Goal: Find specific page/section: Find specific page/section

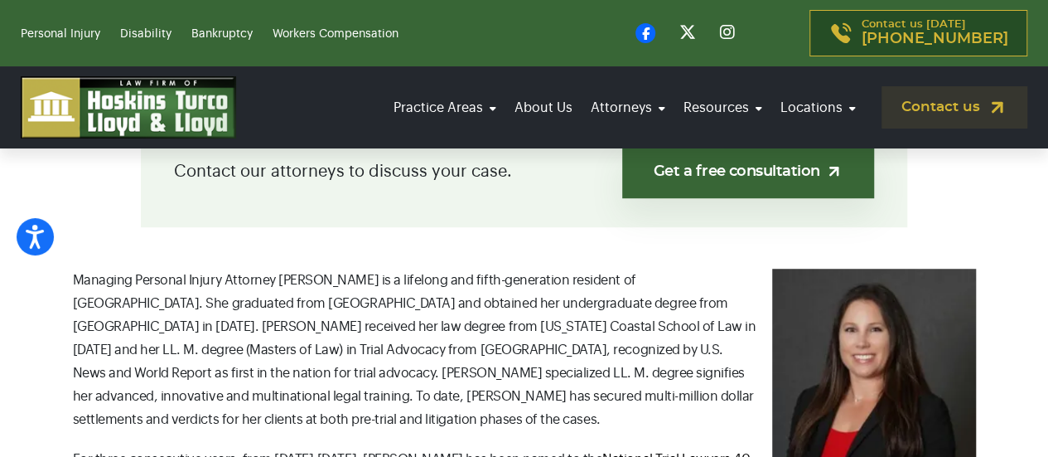
scroll to position [497, 0]
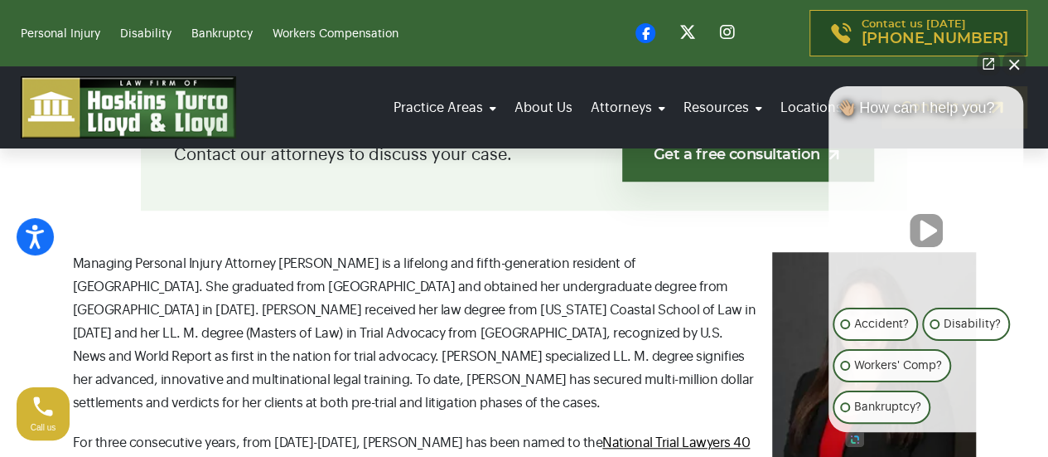
click at [1010, 60] on button "Close Intaker Chat Widget" at bounding box center [1014, 63] width 23 height 23
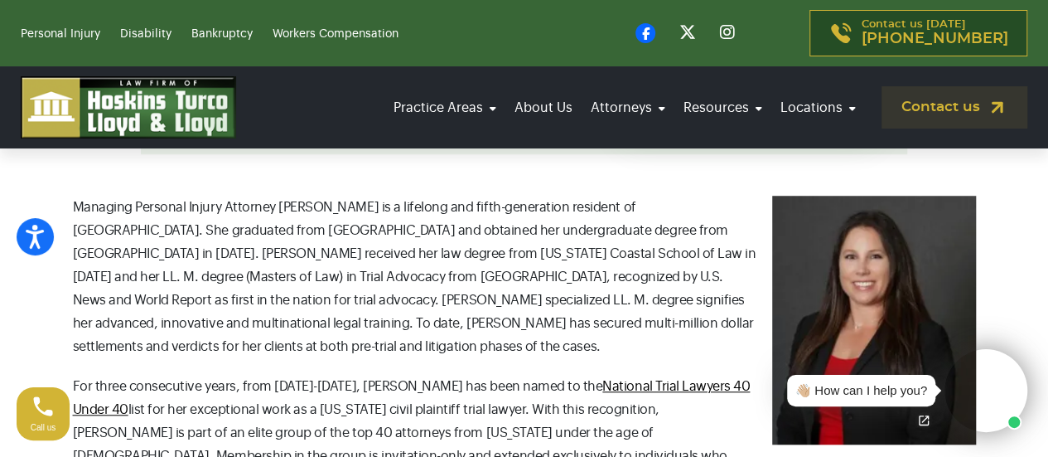
scroll to position [580, 0]
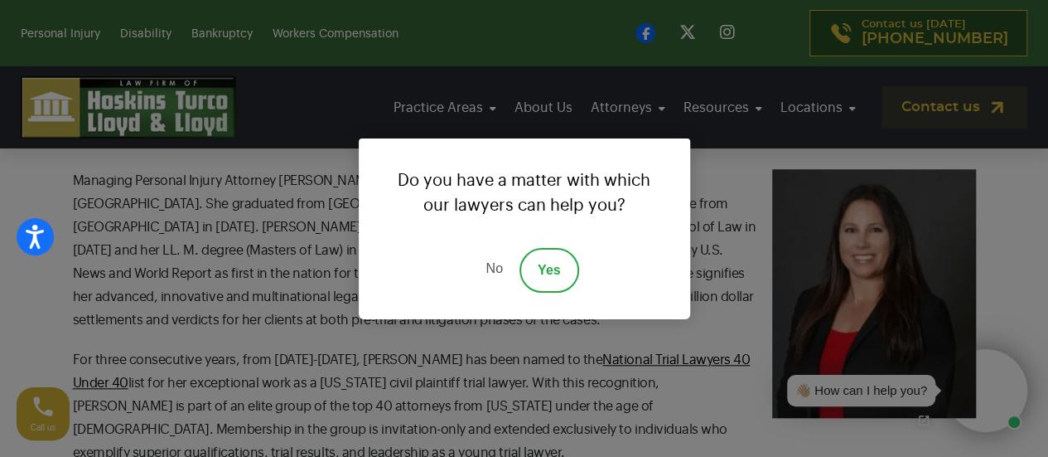
click at [496, 268] on link "No" at bounding box center [494, 270] width 50 height 45
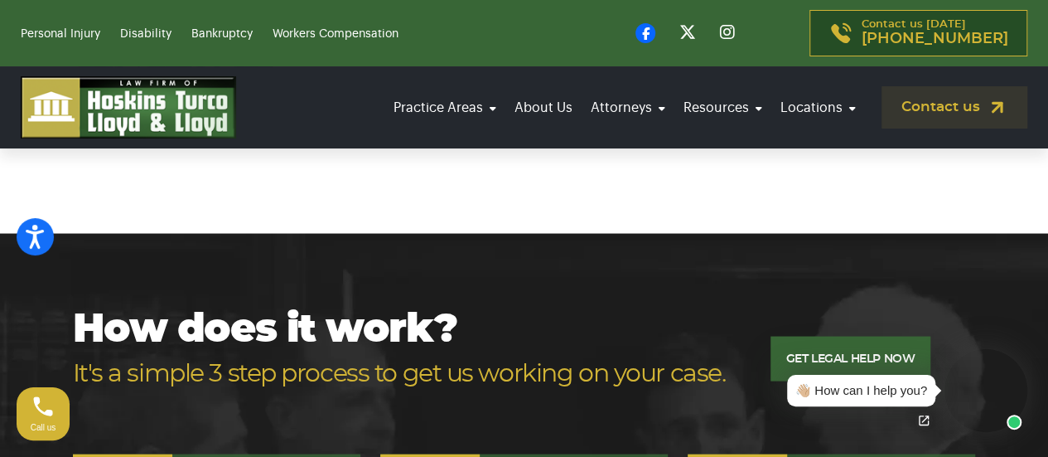
scroll to position [1160, 0]
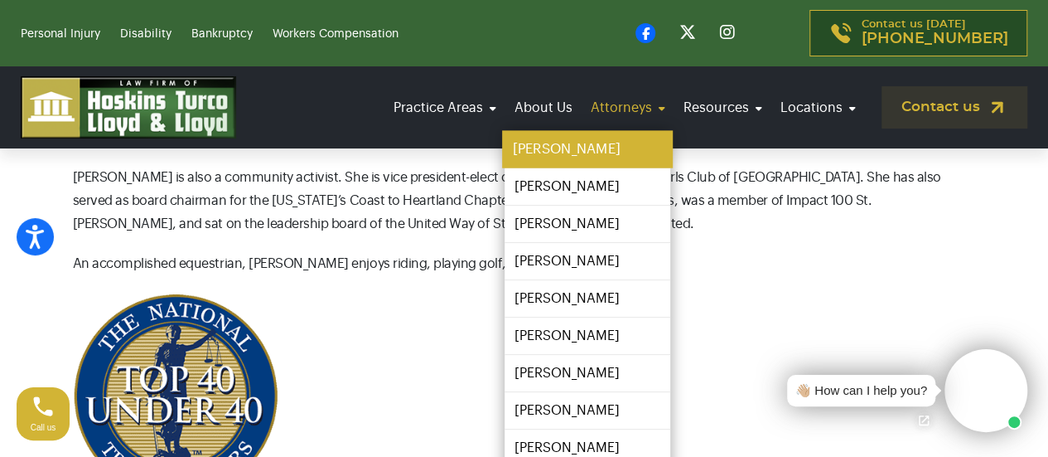
click at [579, 152] on link "[PERSON_NAME]" at bounding box center [587, 149] width 171 height 37
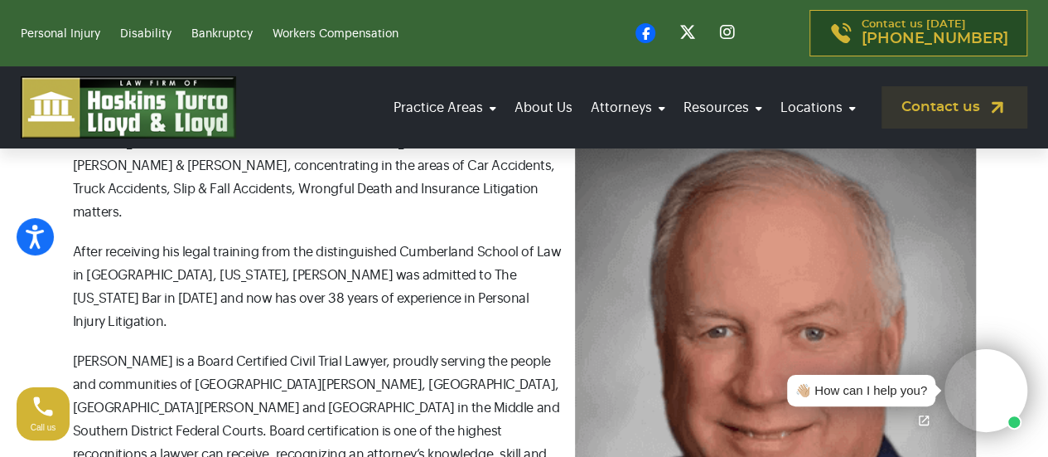
scroll to position [663, 0]
